Goal: Task Accomplishment & Management: Manage account settings

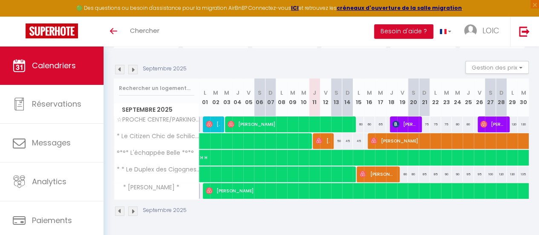
click at [133, 65] on img at bounding box center [132, 69] width 9 height 9
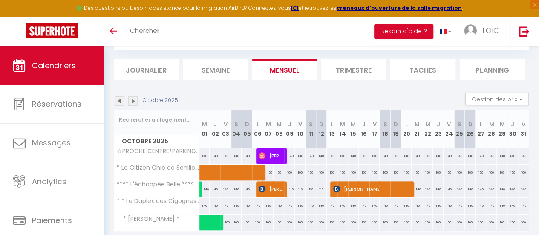
scroll to position [83, 0]
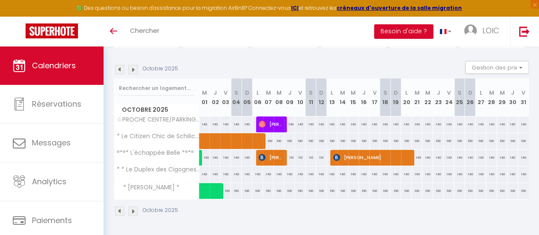
click at [133, 65] on img at bounding box center [132, 69] width 9 height 9
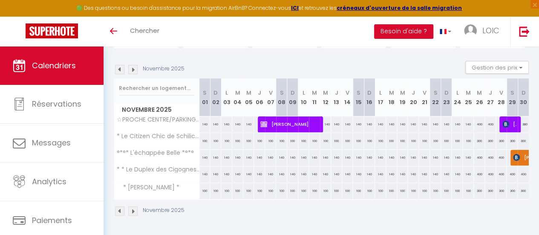
click at [133, 65] on img at bounding box center [132, 69] width 9 height 9
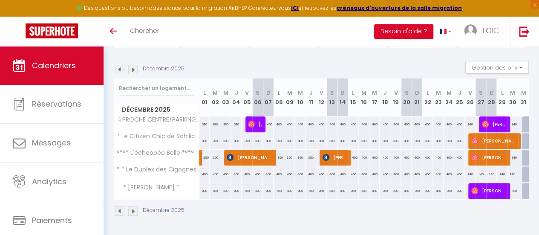
click at [119, 65] on img at bounding box center [119, 69] width 9 height 9
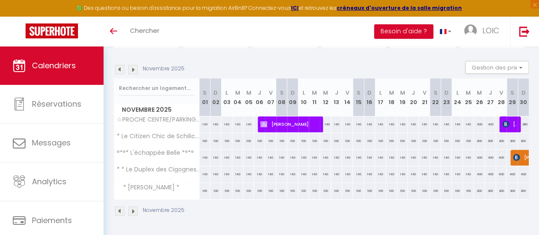
click at [134, 65] on img at bounding box center [132, 69] width 9 height 9
select select
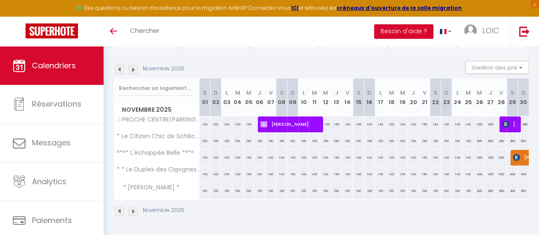
select select
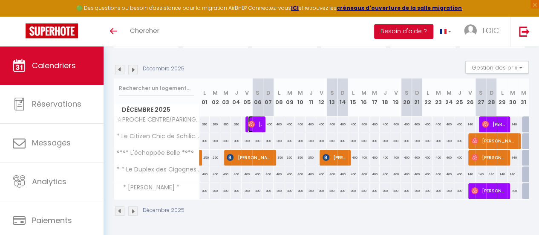
click at [254, 121] on img at bounding box center [251, 124] width 7 height 7
select select "OK"
select select "0"
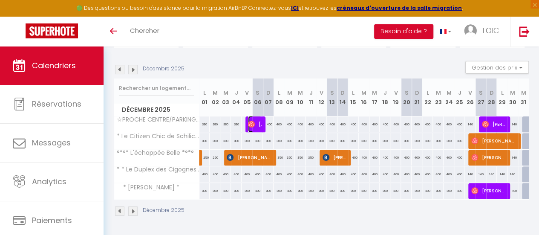
select select "1"
select select
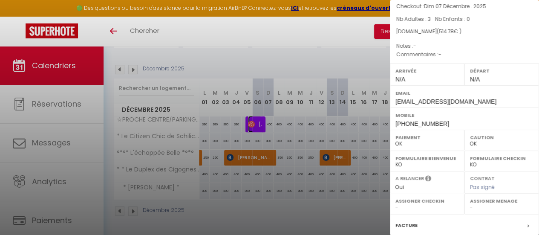
scroll to position [0, 0]
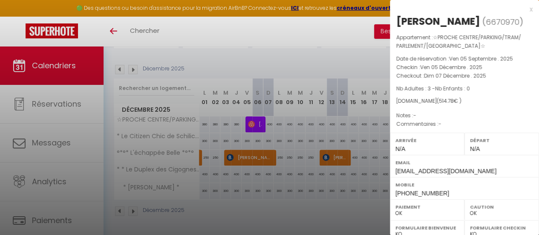
click at [325, 54] on div at bounding box center [269, 117] width 539 height 235
